Goal: Find specific page/section: Find specific page/section

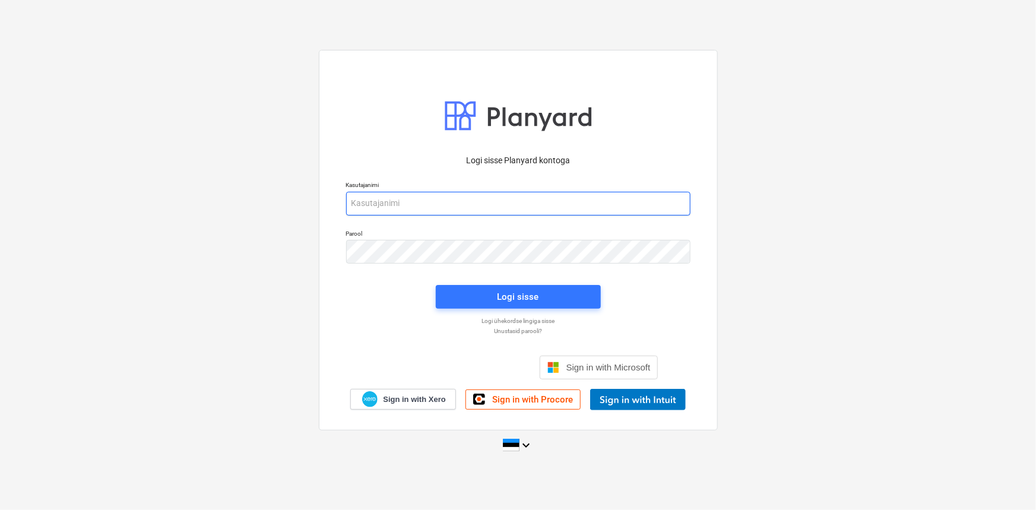
click at [423, 204] on input "email" at bounding box center [518, 204] width 344 height 24
type input "[EMAIL_ADDRESS][DOMAIN_NAME]"
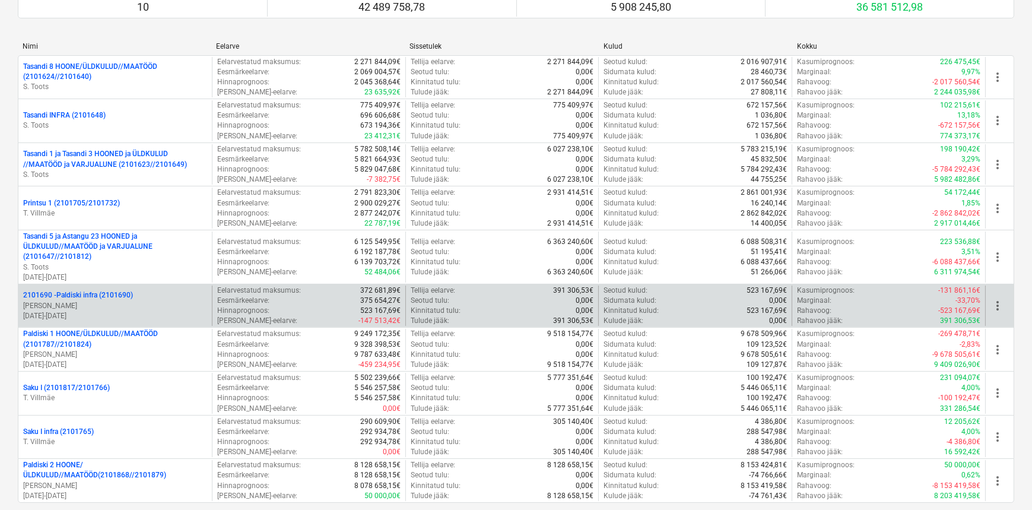
scroll to position [476, 0]
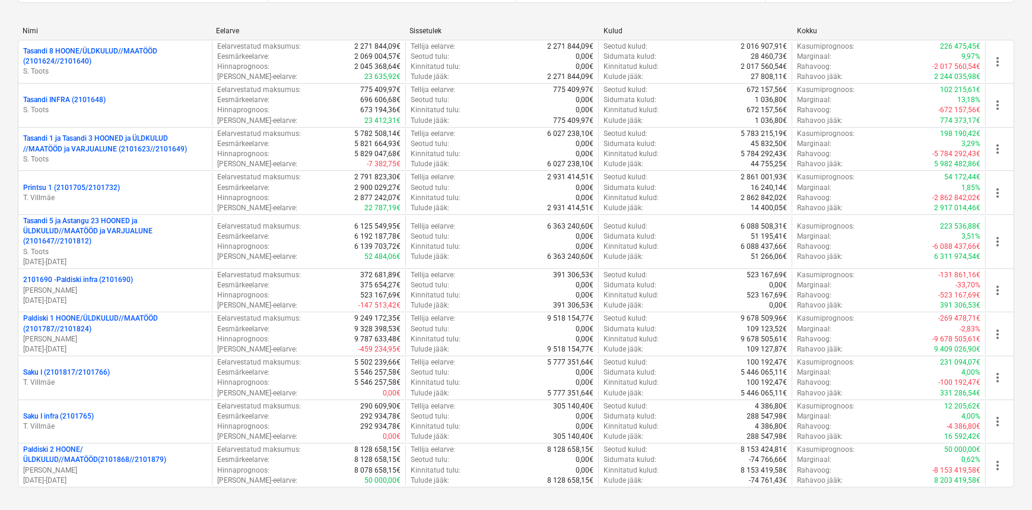
click at [116, 465] on p "[PERSON_NAME]" at bounding box center [115, 470] width 184 height 10
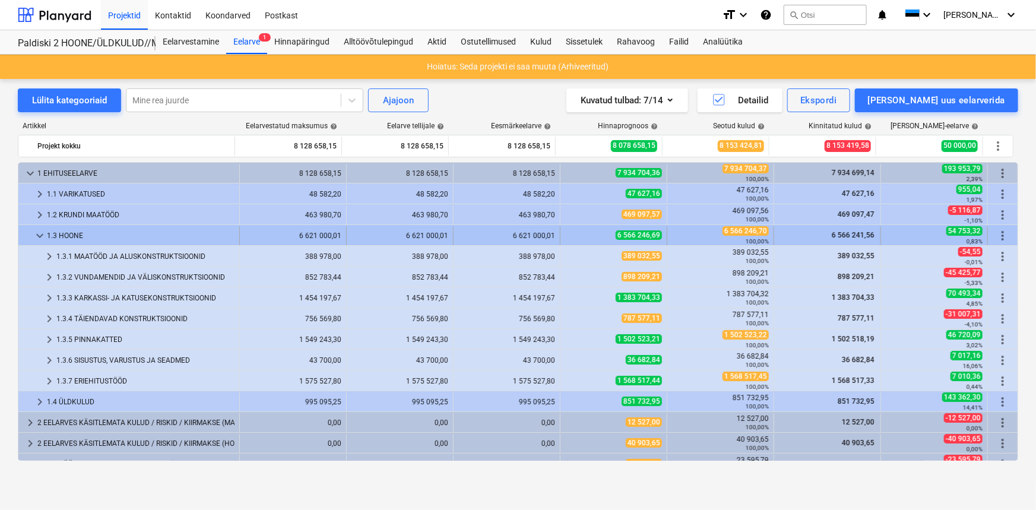
click at [38, 235] on span "keyboard_arrow_down" at bounding box center [40, 236] width 14 height 14
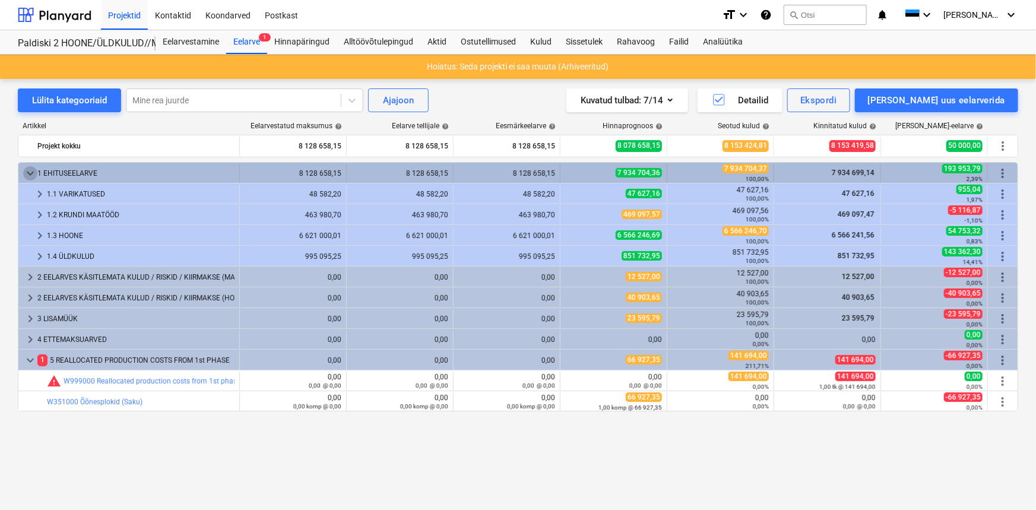
click at [30, 174] on span "keyboard_arrow_down" at bounding box center [30, 173] width 14 height 14
